Goal: Information Seeking & Learning: Learn about a topic

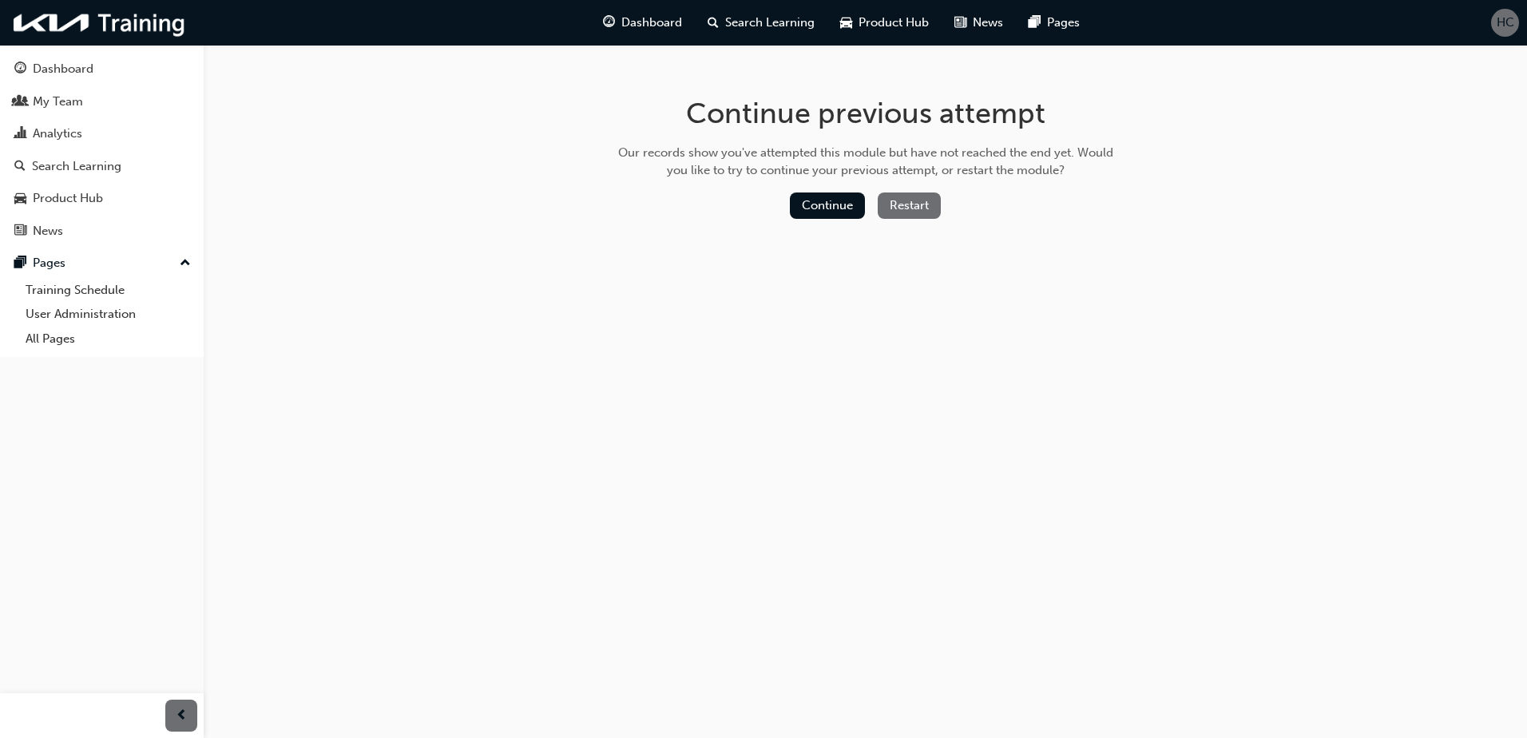
click at [808, 403] on div "Continue previous attempt Our records show you've attempted this module but hav…" at bounding box center [763, 369] width 1527 height 738
click at [857, 396] on div "Continue previous attempt Our records show you've attempted this module but hav…" at bounding box center [763, 369] width 1527 height 738
click at [926, 198] on button "Restart" at bounding box center [909, 205] width 63 height 26
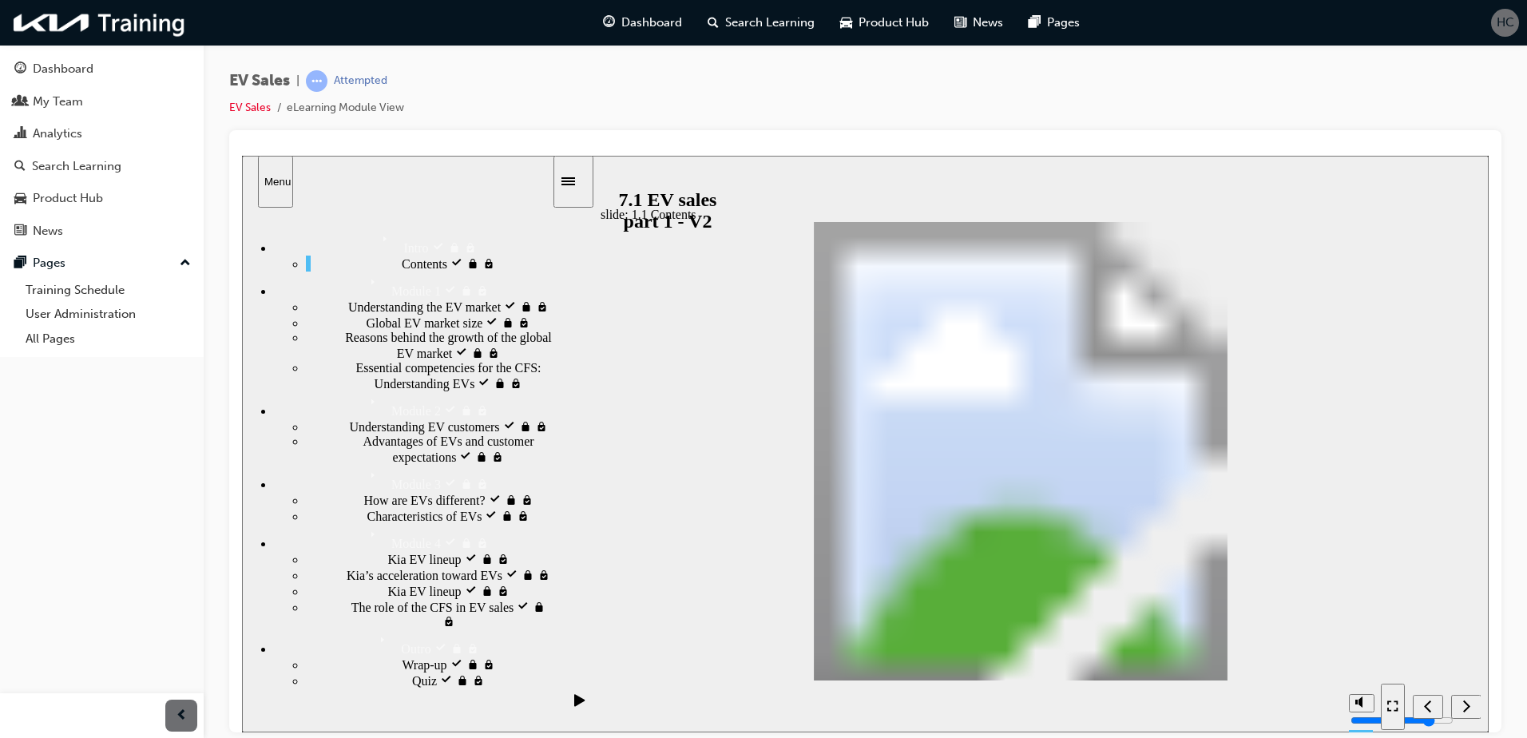
click at [391, 312] on span "Understanding the EV market locked" at bounding box center [443, 305] width 190 height 14
click at [1464, 704] on icon "Next (Ctrl+Alt+Period)" at bounding box center [1466, 705] width 8 height 14
click at [332, 169] on div "Next (Ctrl+Alt+.)" at bounding box center [287, 162] width 90 height 14
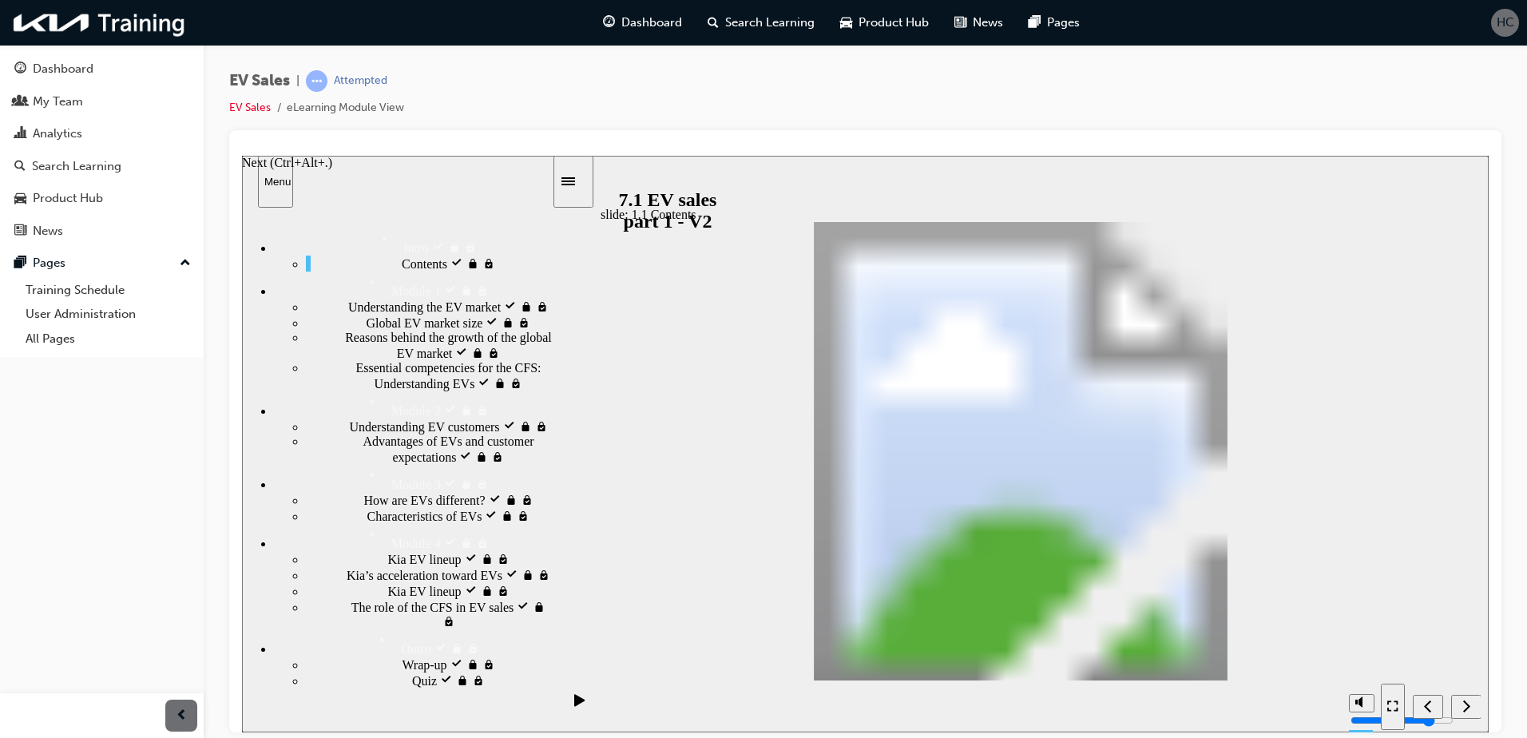
click at [1458, 698] on div "Next (Ctrl+Alt+Period)" at bounding box center [1467, 706] width 18 height 17
click at [622, 19] on span "Dashboard" at bounding box center [651, 23] width 61 height 18
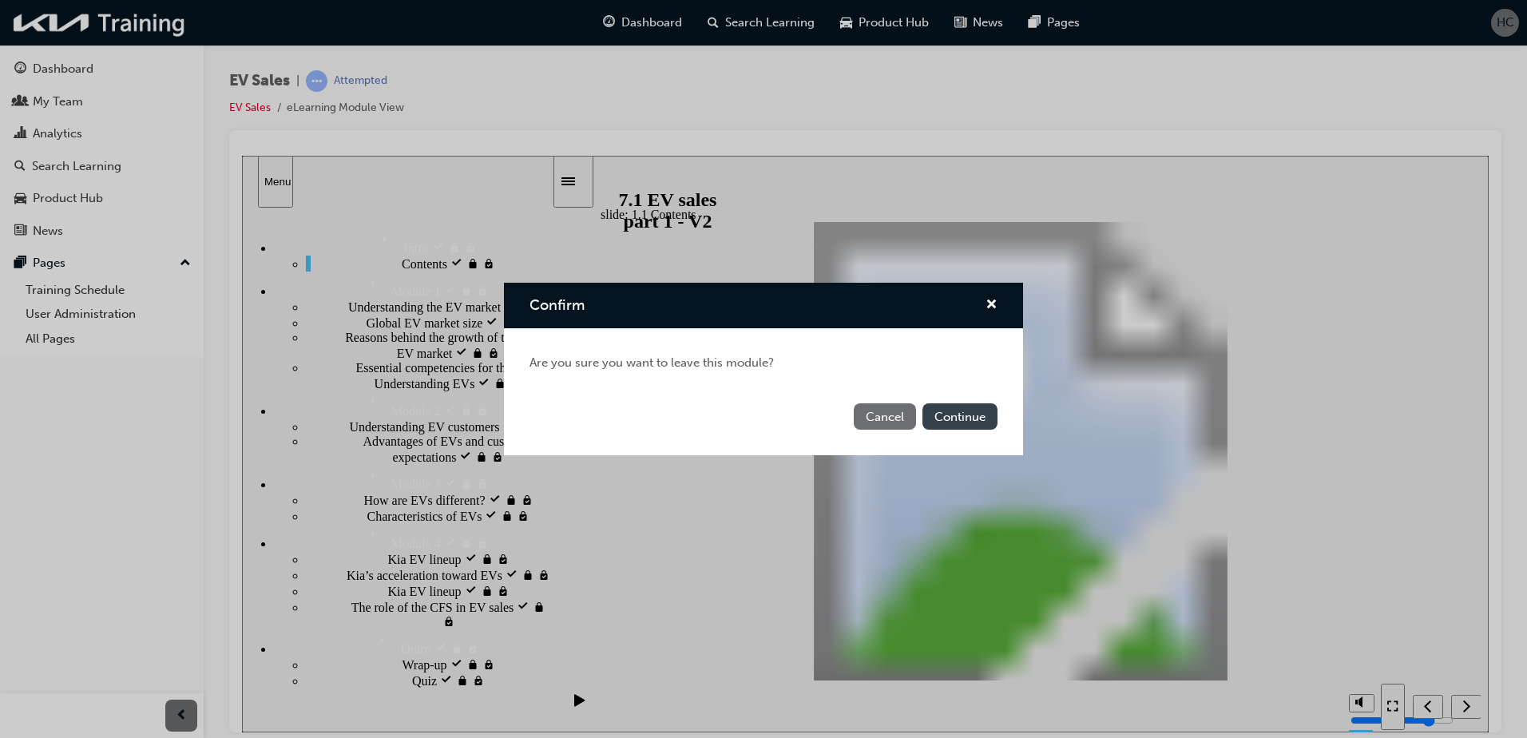
click at [938, 412] on button "Continue" at bounding box center [959, 416] width 75 height 26
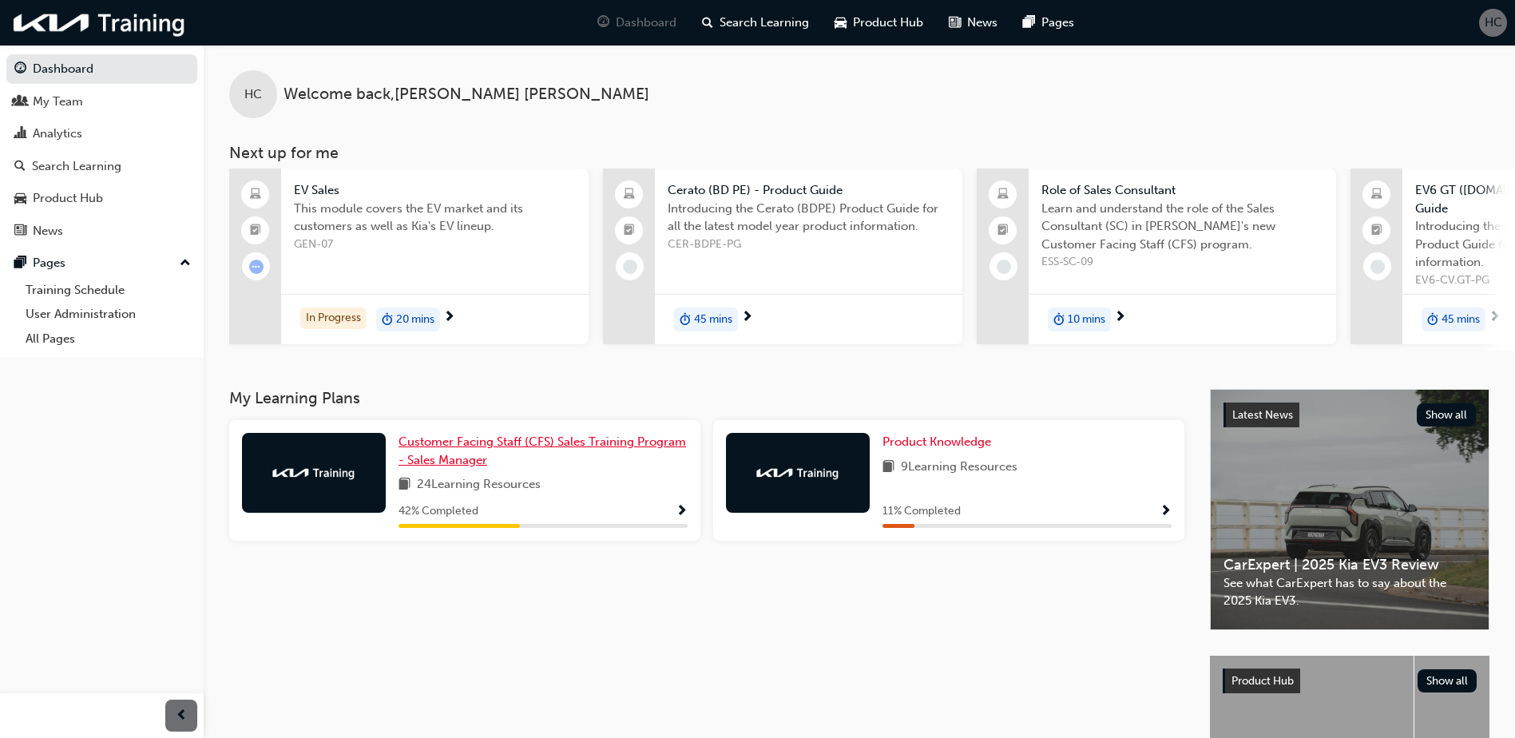
click at [632, 434] on span "Customer Facing Staff (CFS) Sales Training Program - Sales Manager" at bounding box center [543, 450] width 288 height 33
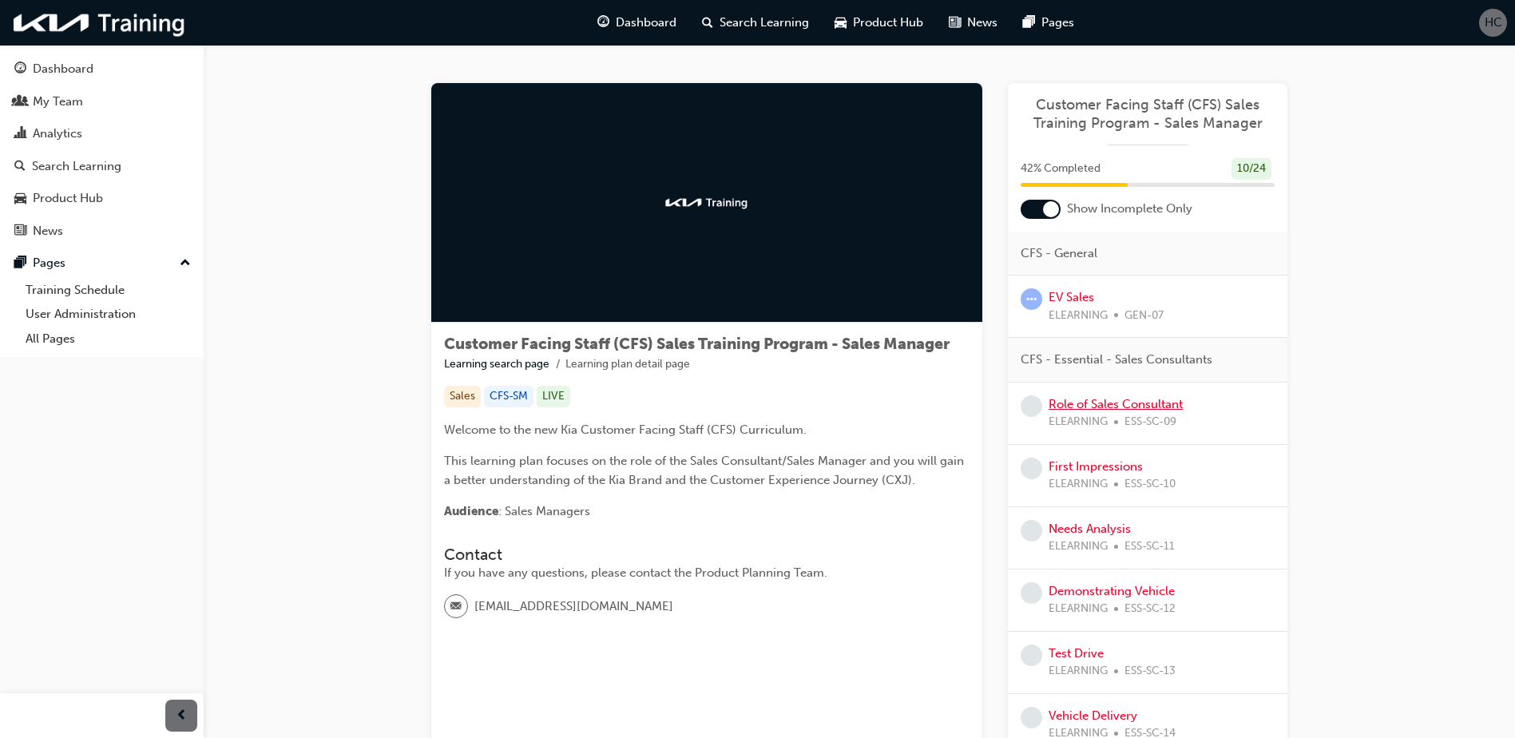
click at [1107, 407] on link "Role of Sales Consultant" at bounding box center [1116, 404] width 134 height 14
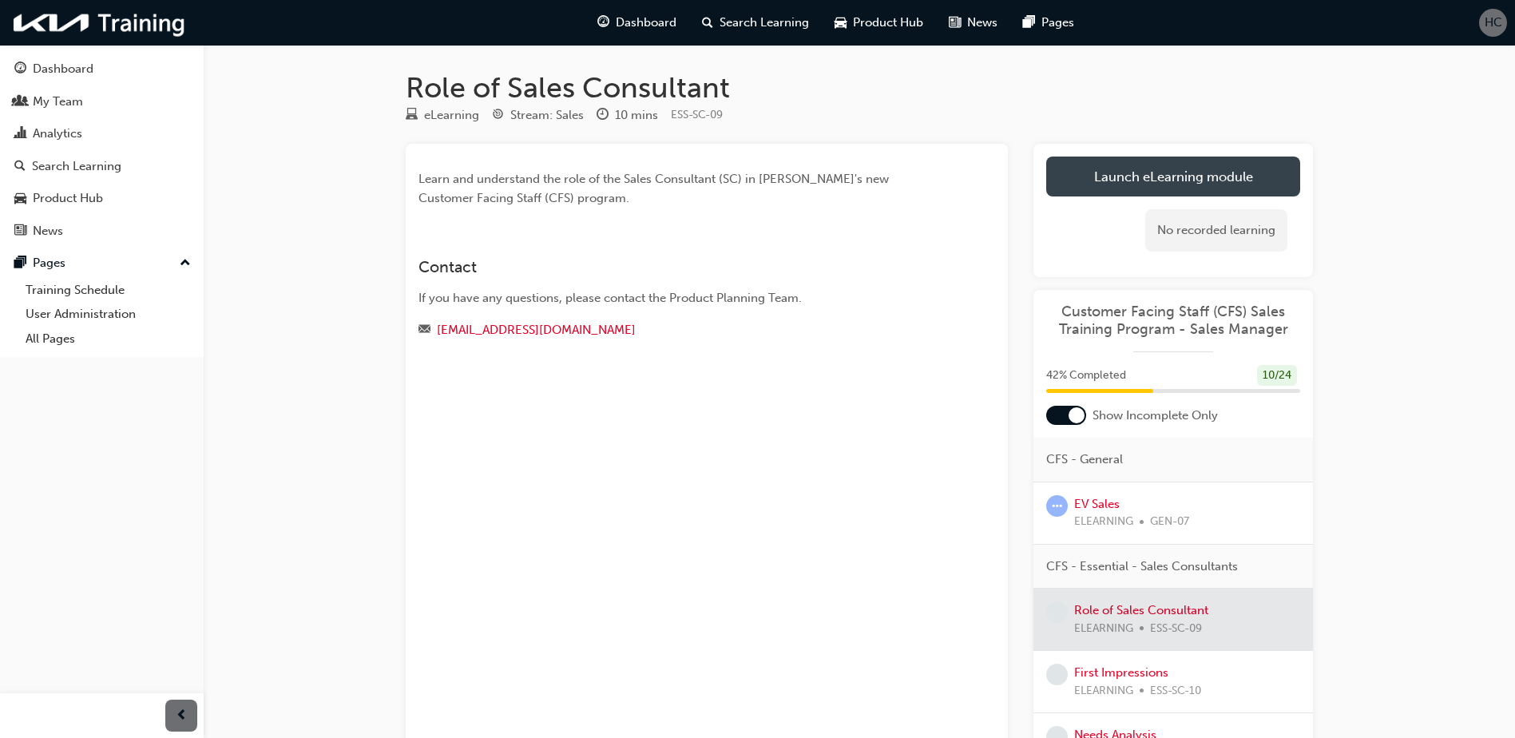
click at [1126, 191] on link "Launch eLearning module" at bounding box center [1173, 177] width 254 height 40
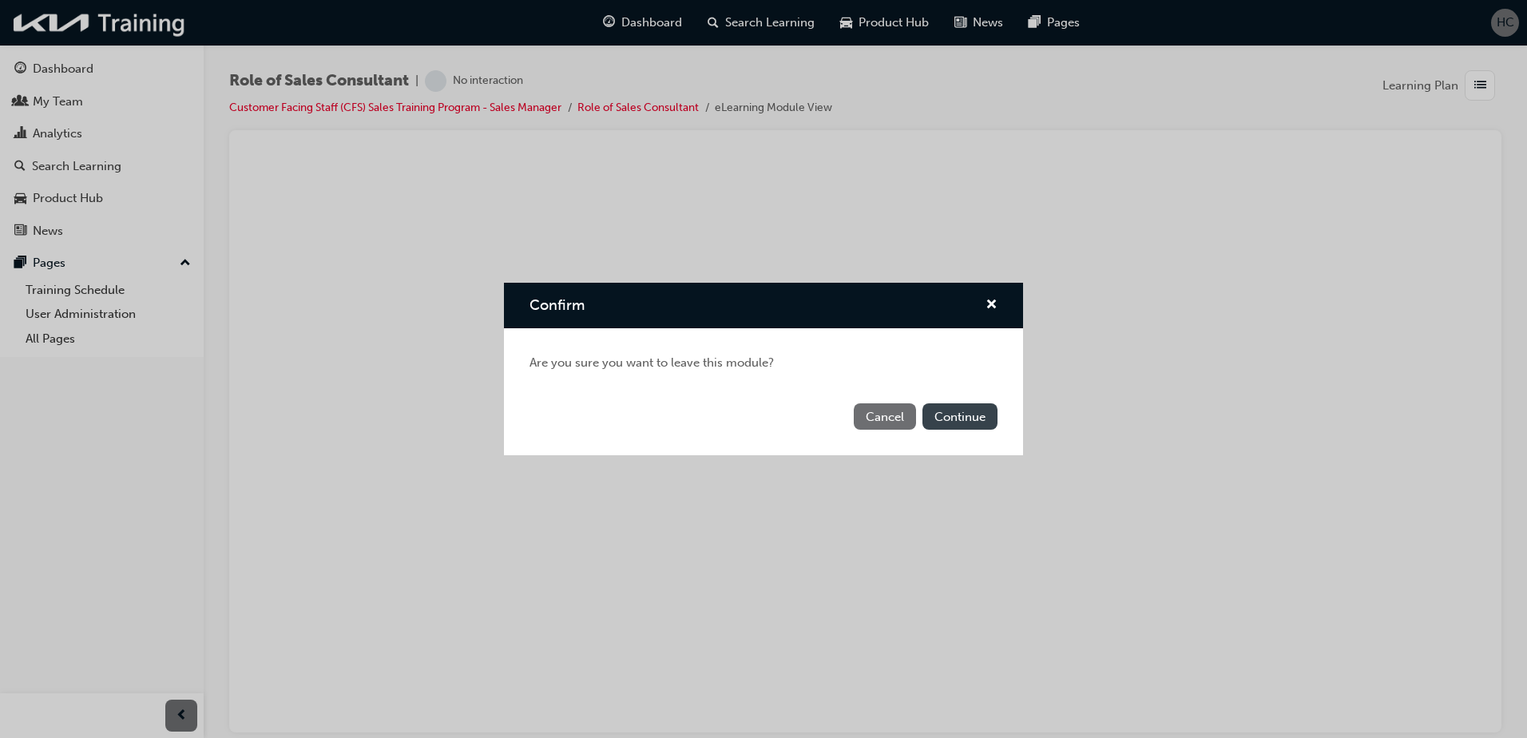
click at [976, 407] on button "Continue" at bounding box center [959, 416] width 75 height 26
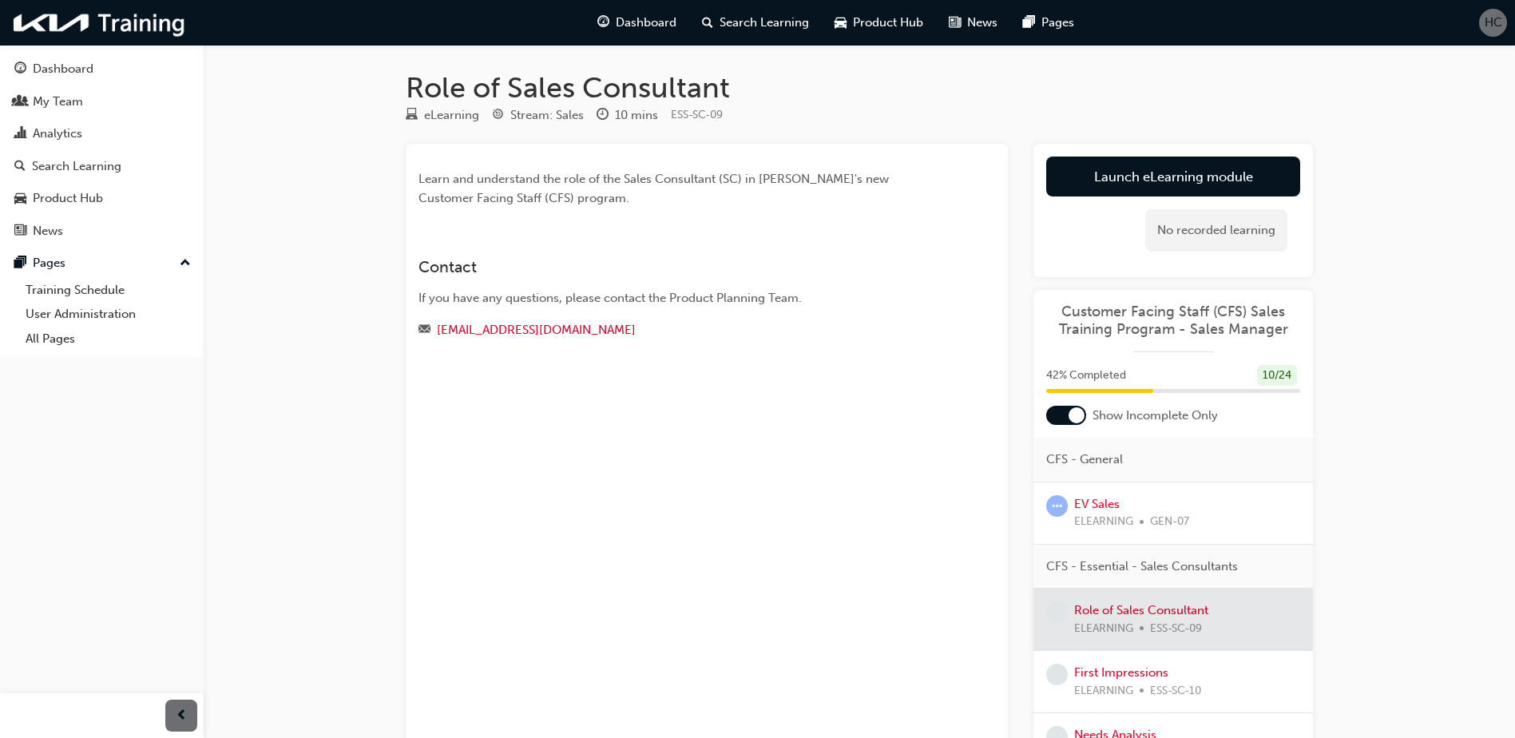
click at [624, 418] on div "Learn and understand the role of the Sales Consultant (SC) in [PERSON_NAME]'s n…" at bounding box center [707, 450] width 602 height 613
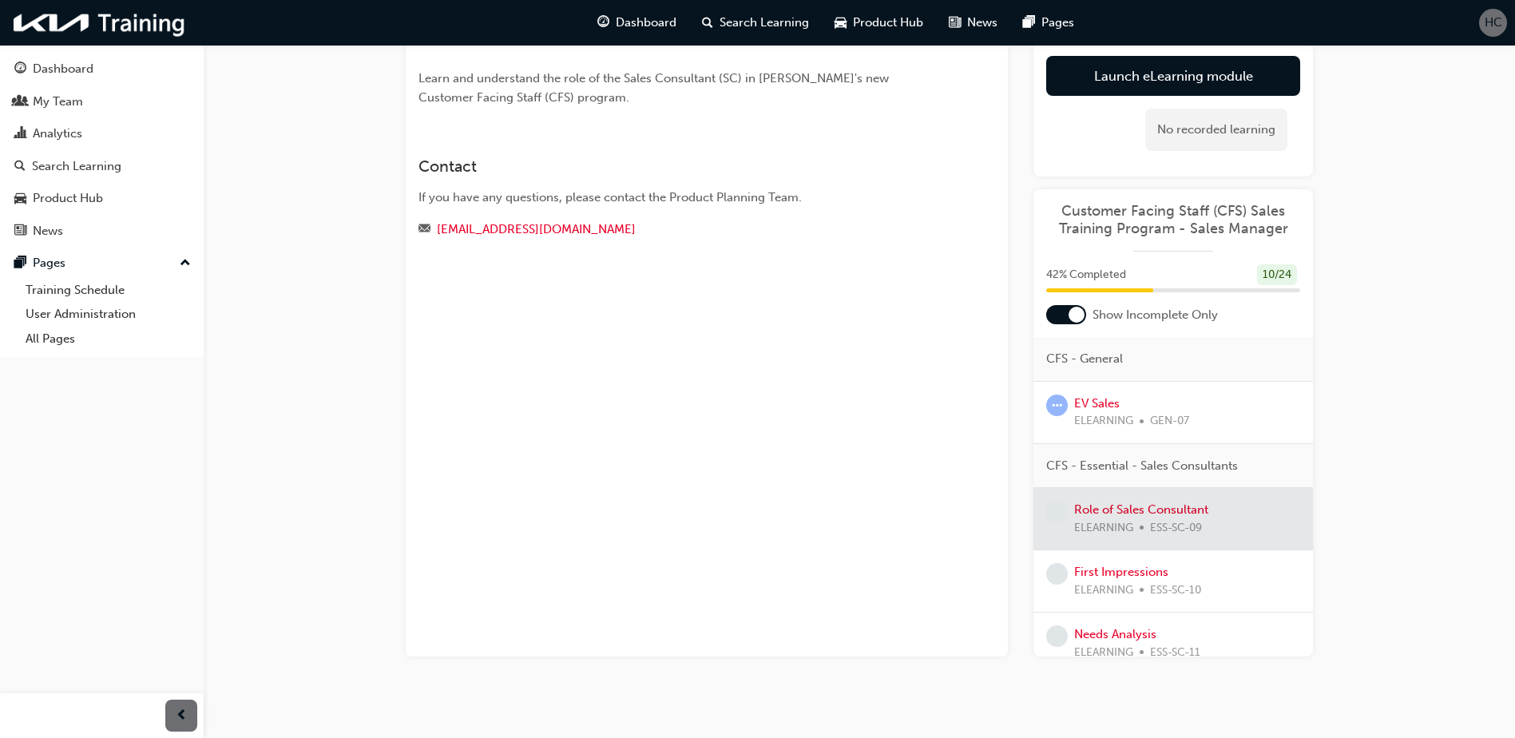
scroll to position [110, 0]
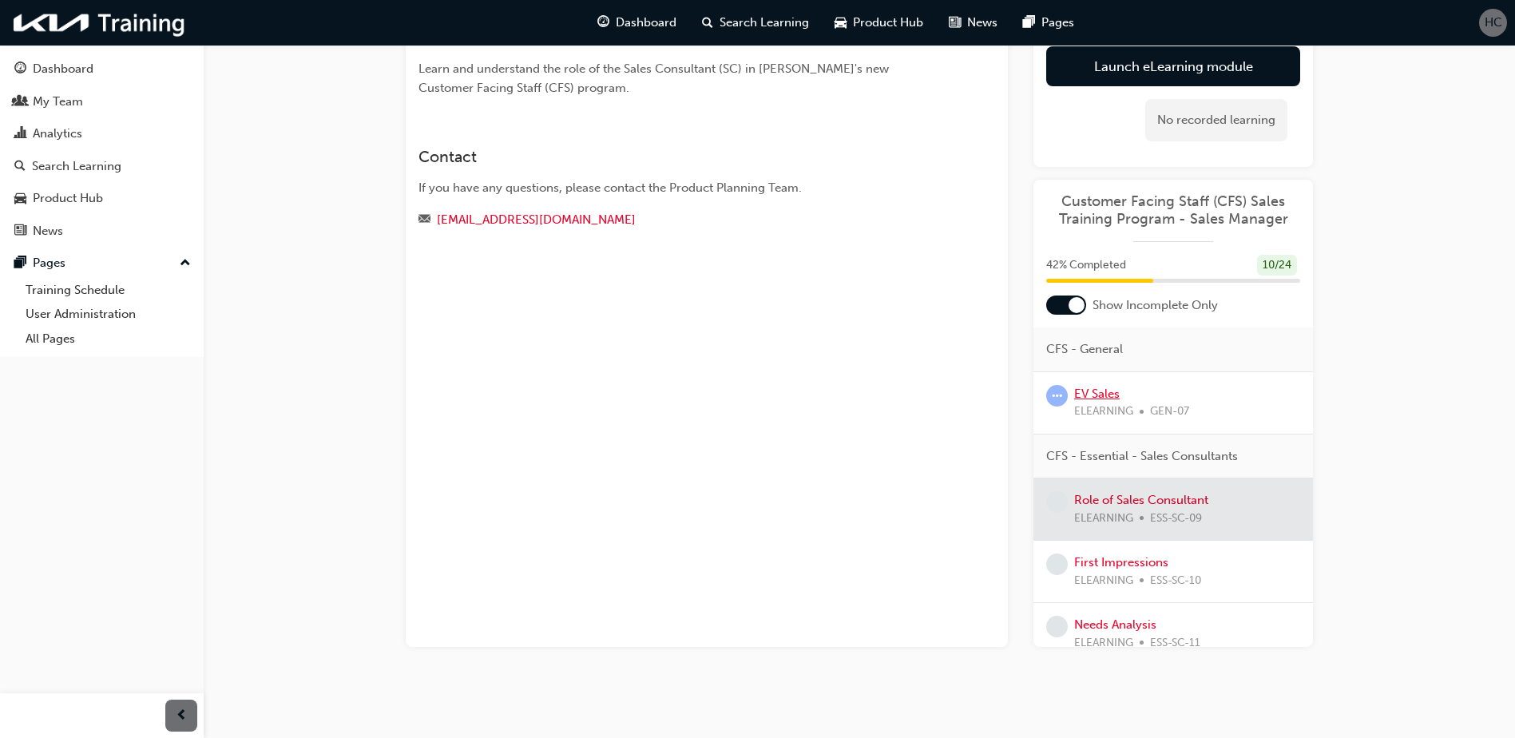
click at [1085, 393] on link "EV Sales" at bounding box center [1097, 394] width 46 height 14
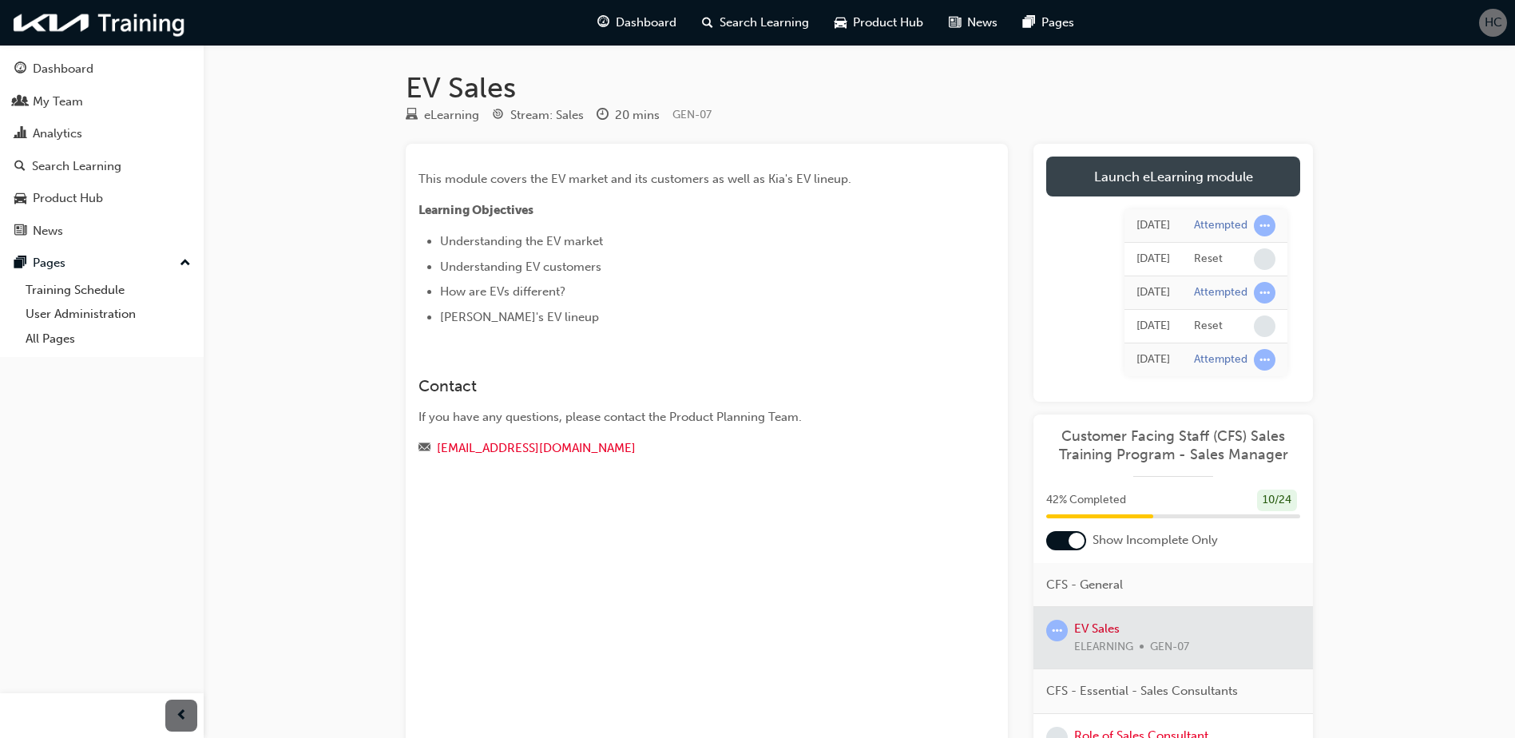
click at [1183, 187] on link "Launch eLearning module" at bounding box center [1173, 177] width 254 height 40
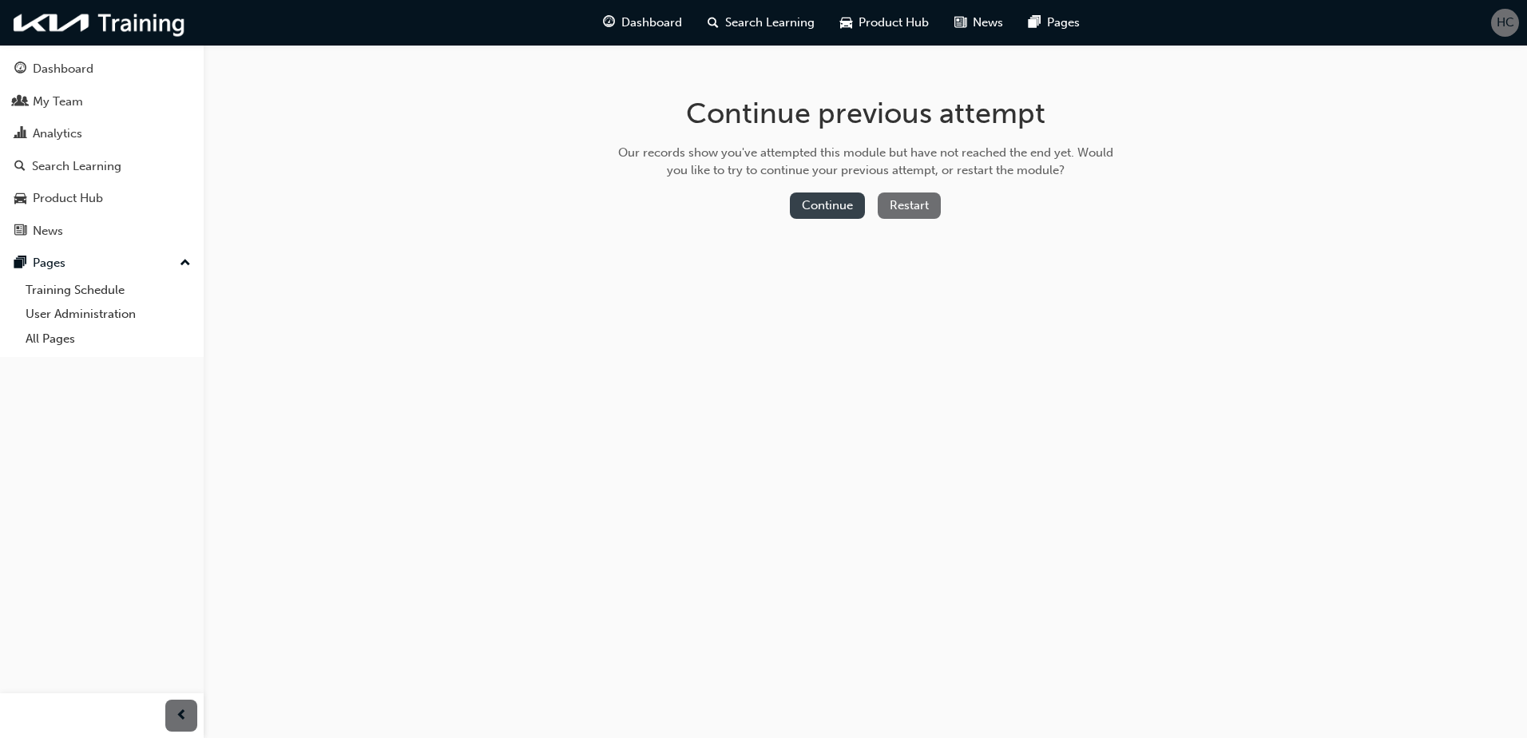
click at [836, 208] on button "Continue" at bounding box center [827, 205] width 75 height 26
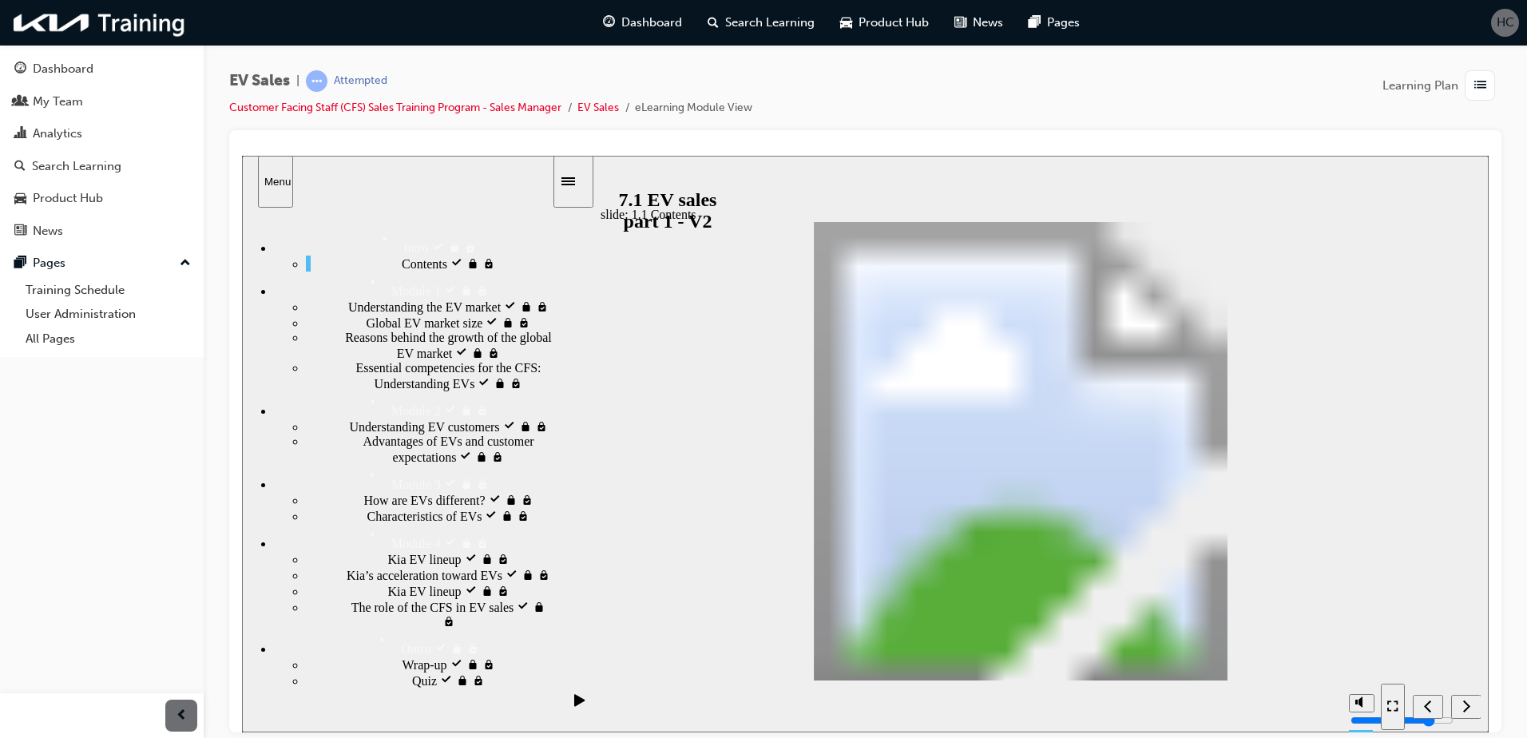
scroll to position [256, 0]
click at [377, 672] on div "Wrap-up locked Wrap-up" at bounding box center [429, 664] width 246 height 16
drag, startPoint x: 358, startPoint y: 725, endPoint x: 411, endPoint y: 705, distance: 56.4
click at [358, 688] on div "Quiz locked Quiz" at bounding box center [429, 680] width 246 height 16
click at [575, 704] on icon "Pause (Ctrl+Alt+P)" at bounding box center [579, 699] width 10 height 12
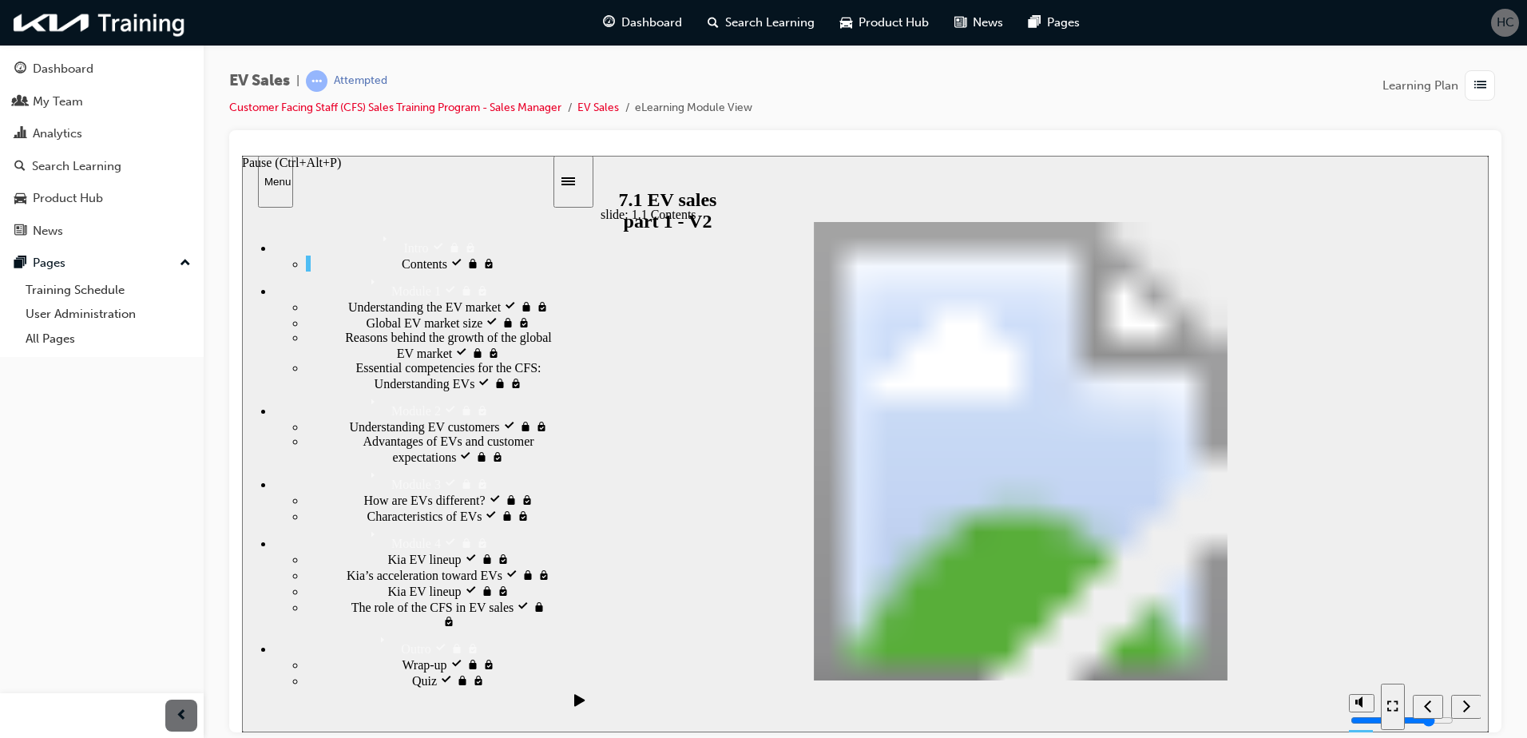
click at [575, 704] on icon "Pause (Ctrl+Alt+P)" at bounding box center [579, 699] width 10 height 12
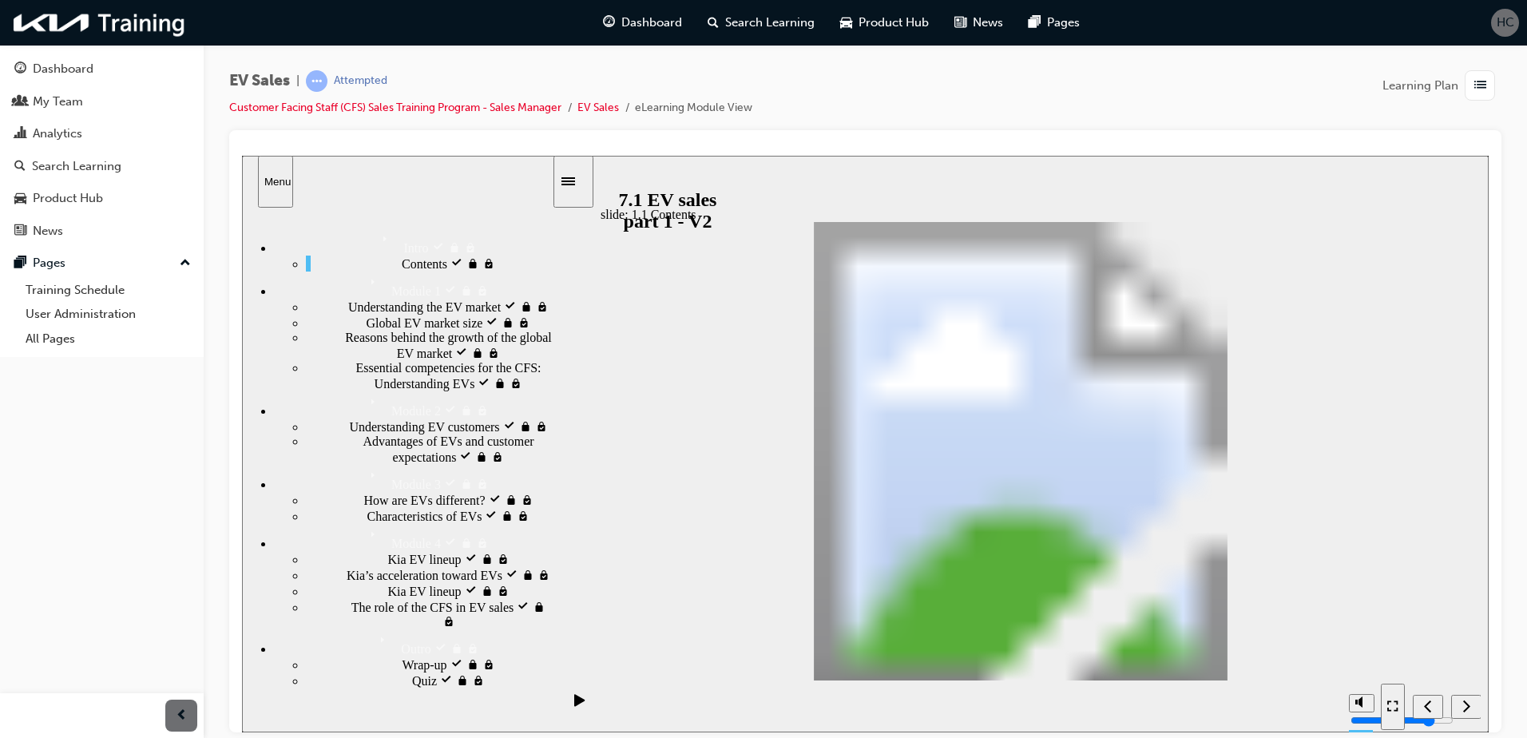
click at [424, 263] on div "Contents visited Contents" at bounding box center [429, 263] width 246 height 16
